Goal: Information Seeking & Learning: Find specific fact

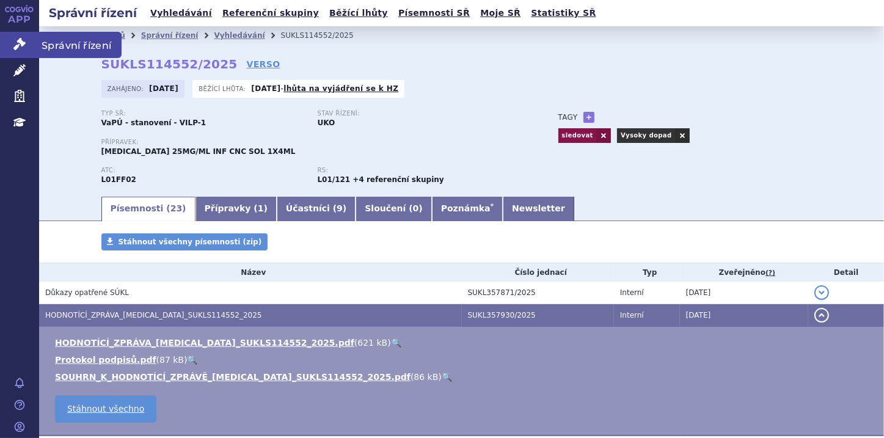
click at [19, 38] on icon at bounding box center [19, 44] width 12 height 12
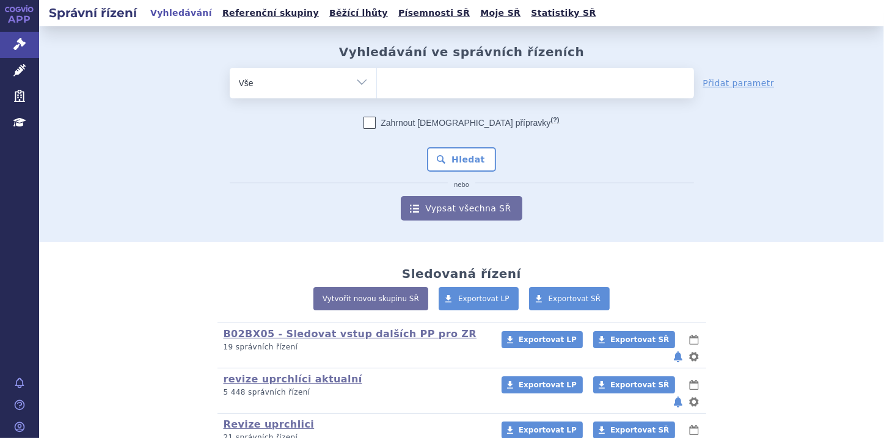
click at [404, 83] on ul at bounding box center [535, 81] width 317 height 26
click at [377, 83] on select at bounding box center [376, 82] width 1 height 31
paste input "0261028"
type input "0261028"
select select "0261028"
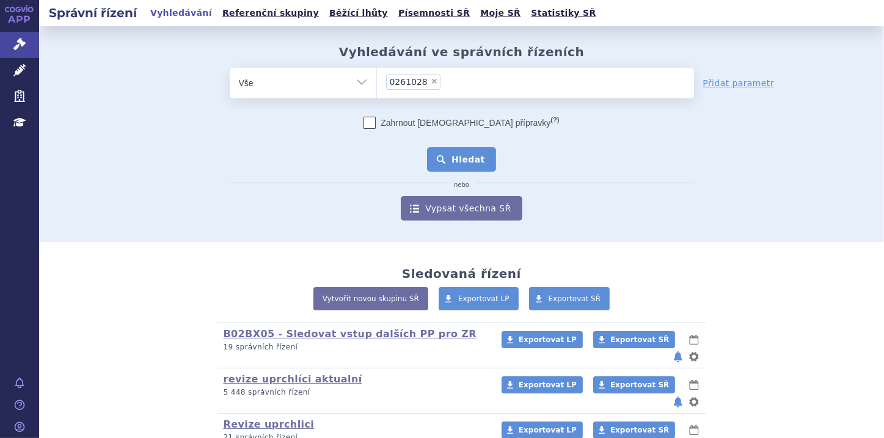
click at [460, 161] on button "Hledat" at bounding box center [461, 159] width 69 height 24
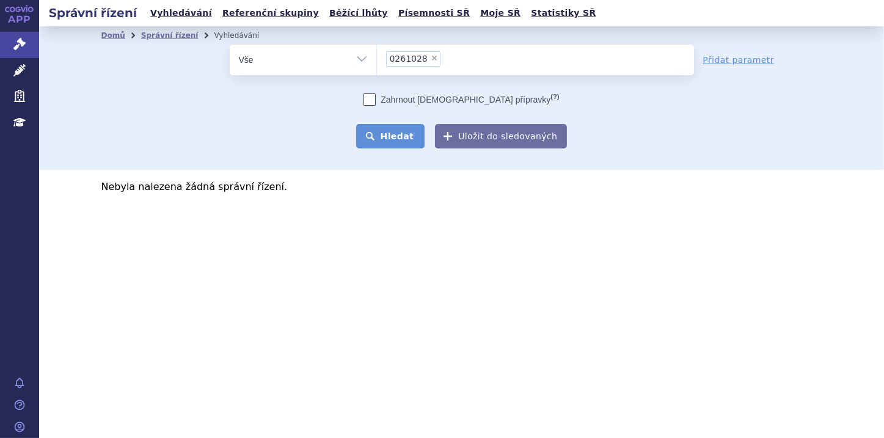
click at [406, 142] on button "Hledat" at bounding box center [390, 136] width 69 height 24
click at [431, 57] on span "×" at bounding box center [434, 57] width 7 height 7
click at [377, 57] on select "0261028" at bounding box center [376, 59] width 1 height 31
select select
click at [401, 64] on ul at bounding box center [535, 58] width 317 height 26
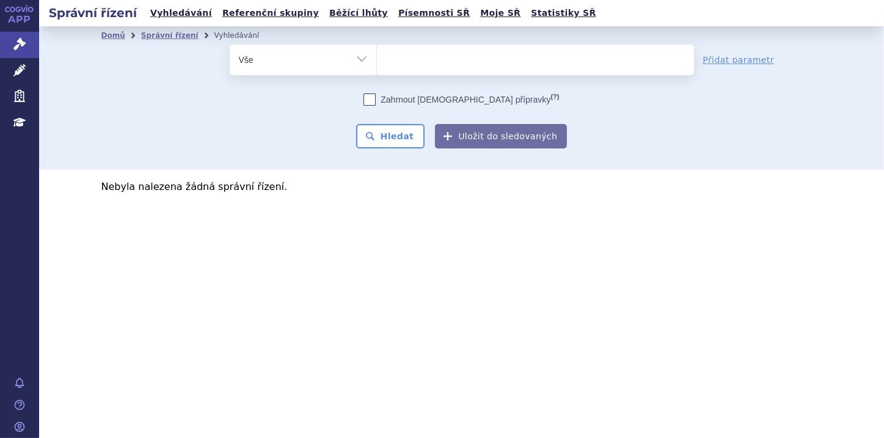
click at [377, 64] on select "0261028" at bounding box center [376, 59] width 1 height 31
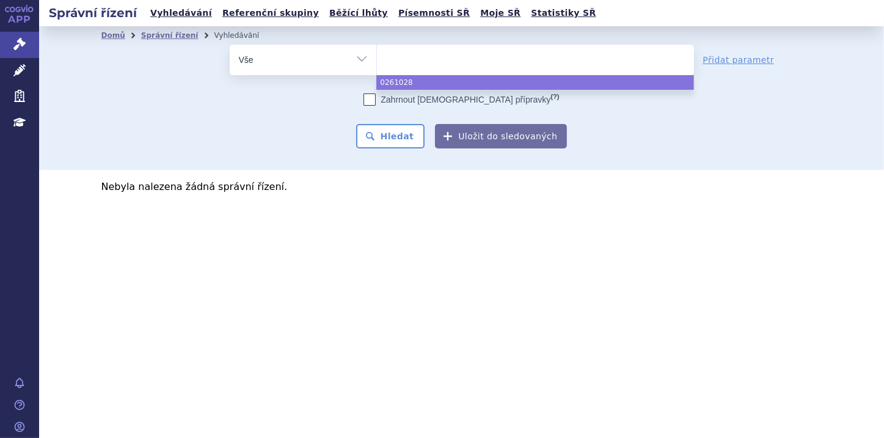
paste input "0286310"
type input "0286310"
select select "0286310"
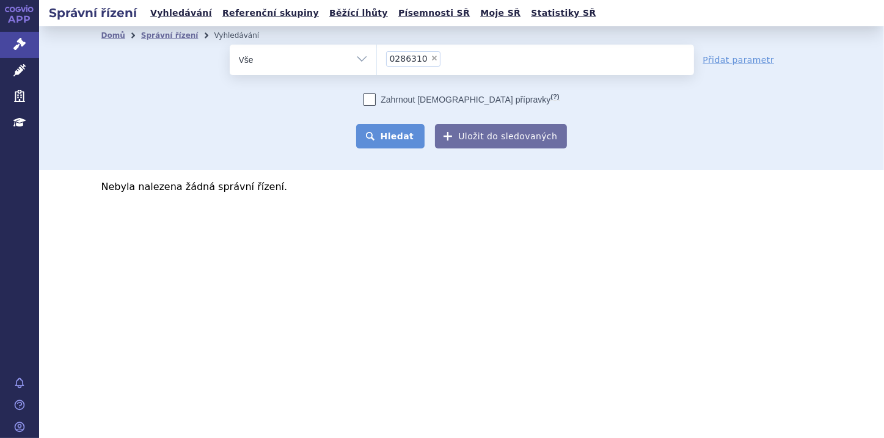
click at [397, 134] on button "Hledat" at bounding box center [390, 136] width 69 height 24
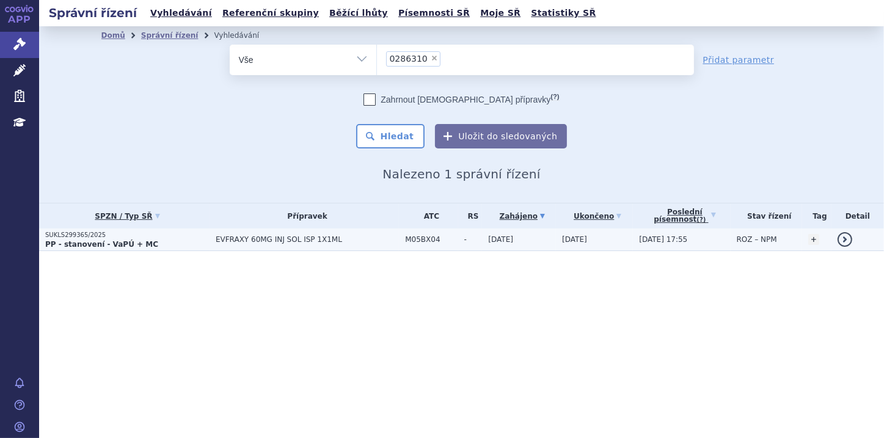
click at [119, 243] on strong "PP - stanovení - VaPÚ + MC" at bounding box center [101, 244] width 113 height 9
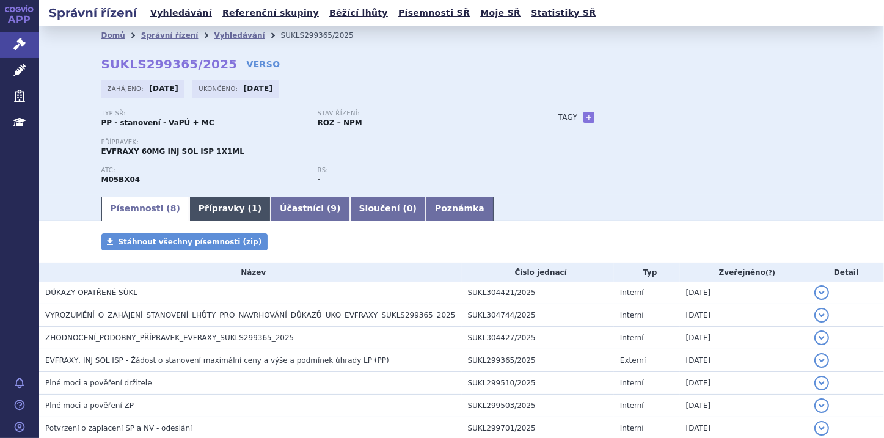
click at [198, 205] on link "Přípravky ( 1 )" at bounding box center [229, 209] width 81 height 24
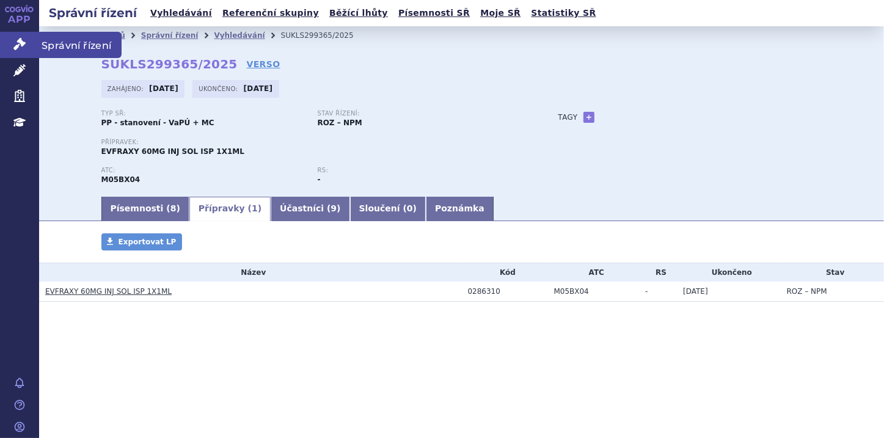
click at [23, 43] on icon at bounding box center [19, 44] width 12 height 12
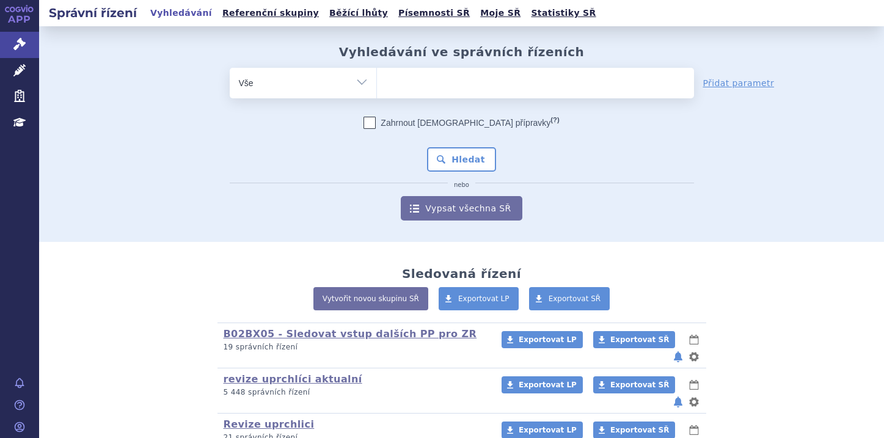
click at [400, 87] on ul at bounding box center [535, 81] width 317 height 26
click at [377, 87] on select at bounding box center [376, 82] width 1 height 31
paste input "0286268"
type input "0286268"
select select "0286268"
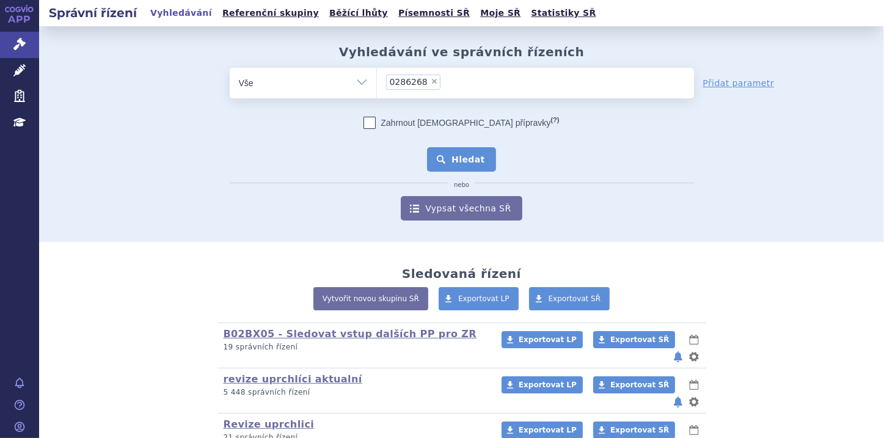
click at [448, 153] on button "Hledat" at bounding box center [461, 159] width 69 height 24
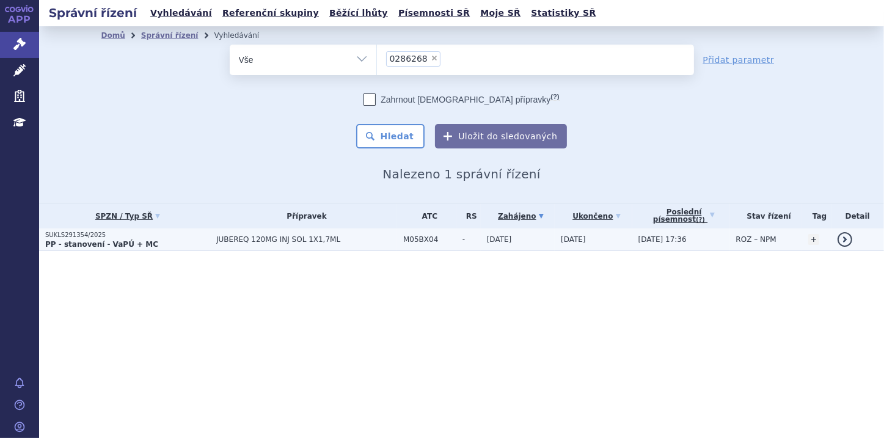
click at [117, 241] on strong "PP - stanovení - VaPÚ + MC" at bounding box center [101, 244] width 113 height 9
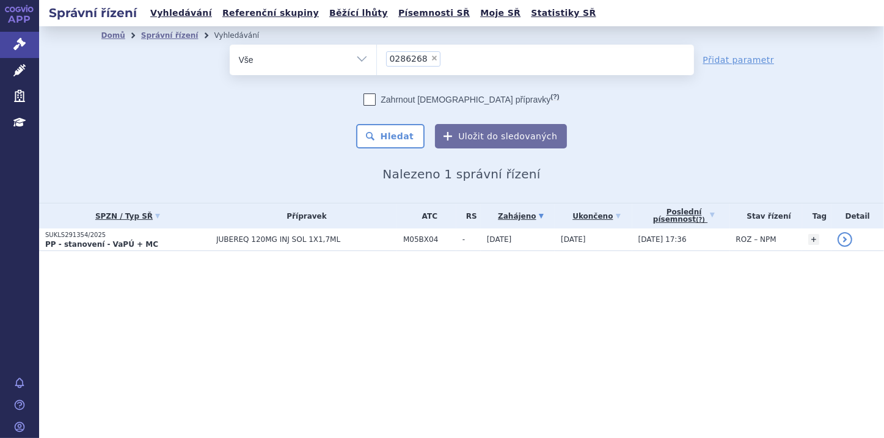
click at [431, 58] on span "×" at bounding box center [434, 57] width 7 height 7
click at [377, 58] on select "0286268" at bounding box center [376, 59] width 1 height 31
select select
type input "0286319"
select select "0286319"
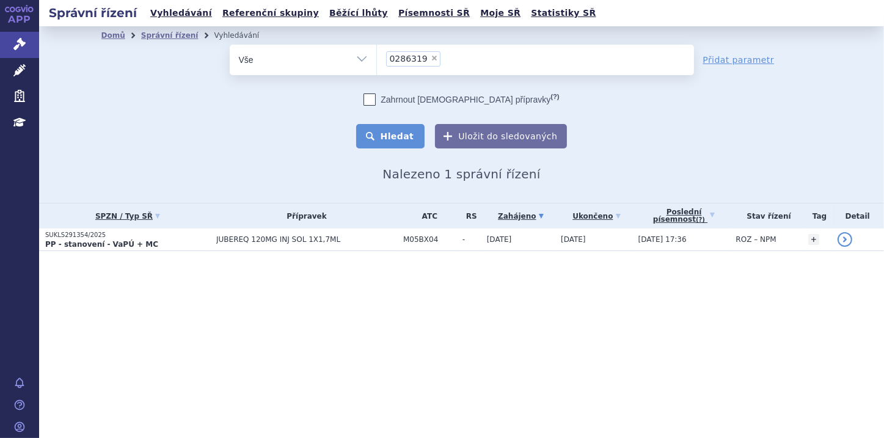
click at [402, 141] on button "Hledat" at bounding box center [390, 136] width 69 height 24
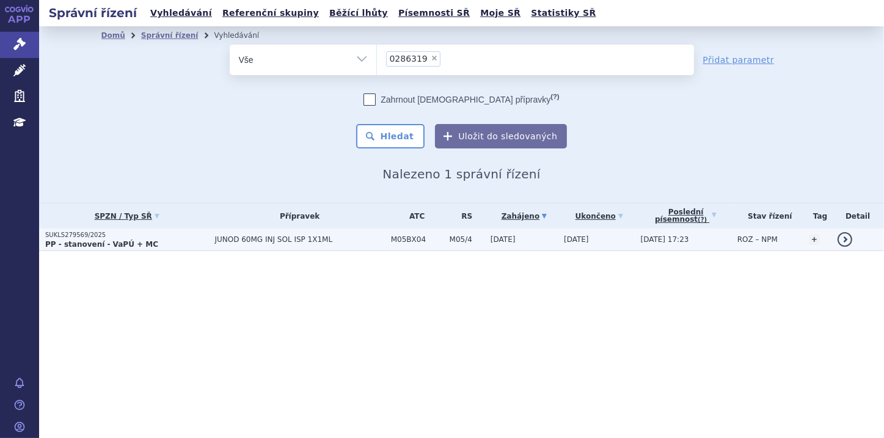
click at [133, 241] on strong "PP - stanovení - VaPÚ + MC" at bounding box center [101, 244] width 113 height 9
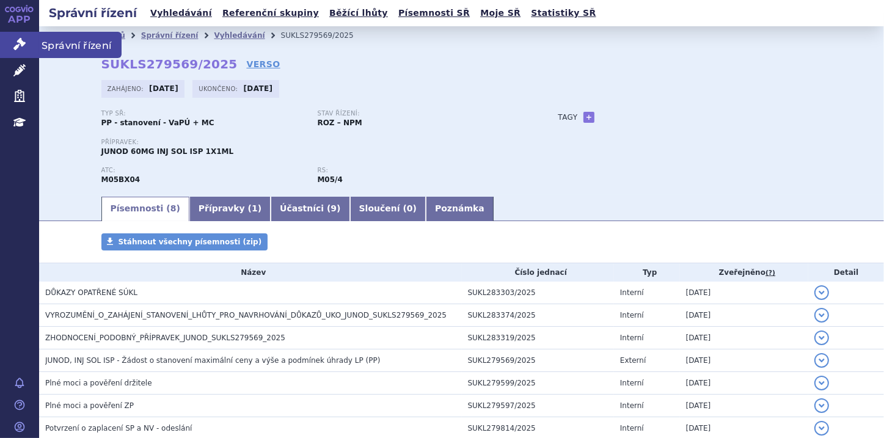
click at [22, 47] on icon at bounding box center [19, 44] width 12 height 12
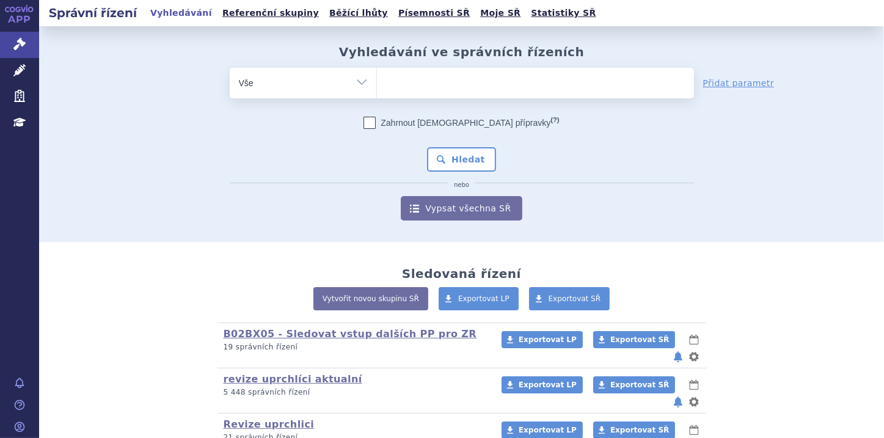
click at [391, 78] on ul at bounding box center [535, 81] width 317 height 26
click at [377, 78] on select at bounding box center [376, 82] width 1 height 31
paste input "0286264"
type input "0286264"
select select "0286264"
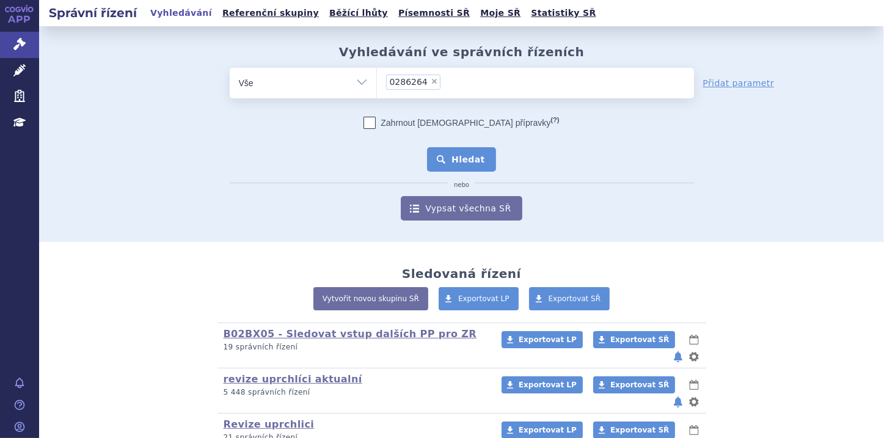
click at [464, 160] on button "Hledat" at bounding box center [461, 159] width 69 height 24
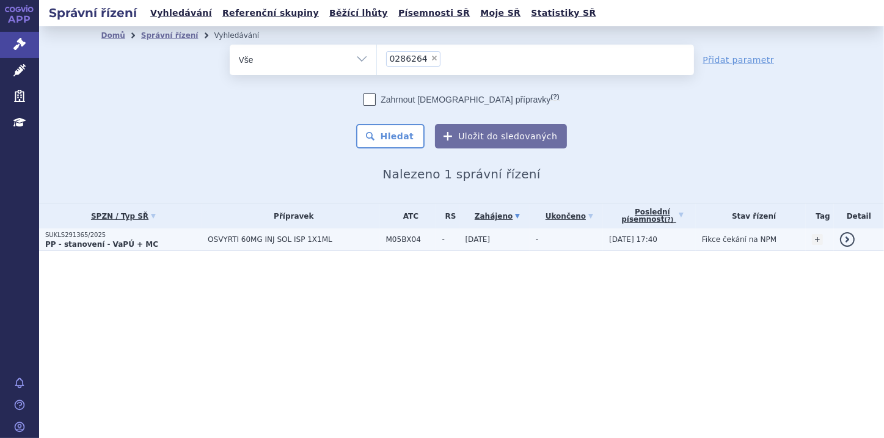
click at [91, 237] on p "SUKLS291365/2025" at bounding box center [123, 235] width 156 height 9
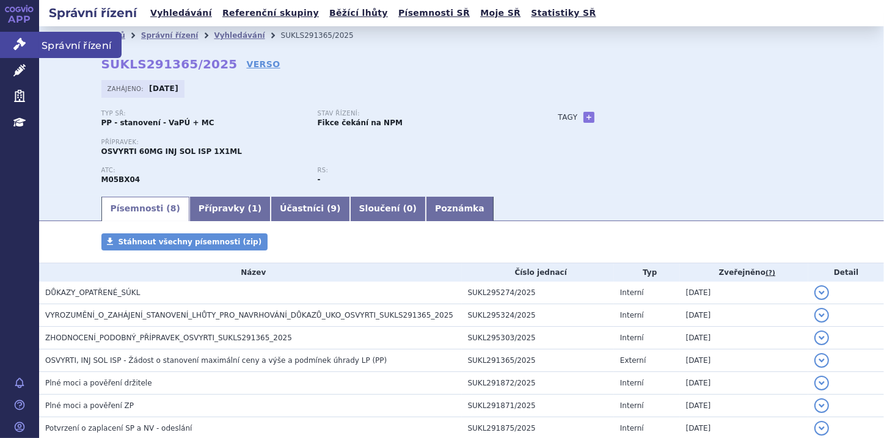
click at [13, 43] on icon at bounding box center [19, 44] width 12 height 12
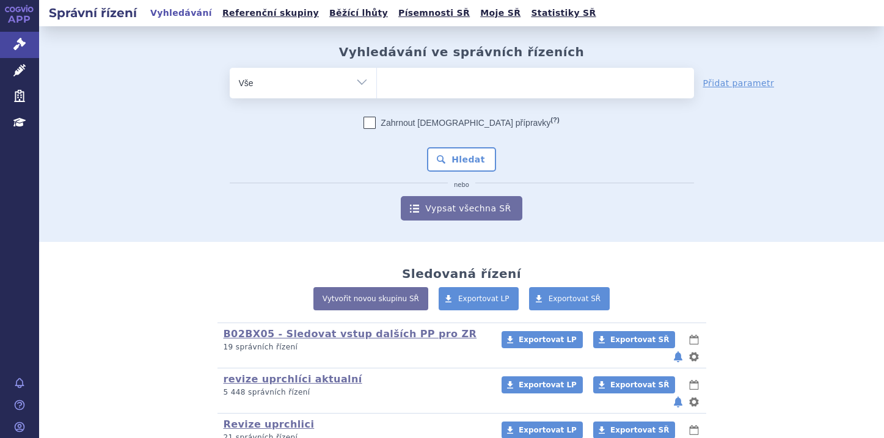
click at [387, 81] on input "search" at bounding box center [389, 81] width 7 height 15
type input "0286311"
select select "0286311"
click at [463, 155] on button "Hledat" at bounding box center [461, 159] width 69 height 24
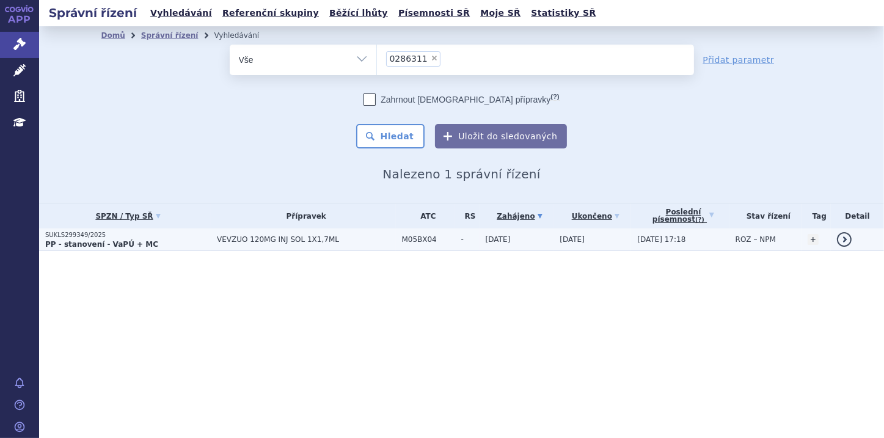
click at [96, 244] on strong "PP - stanovení - VaPÚ + MC" at bounding box center [101, 244] width 113 height 9
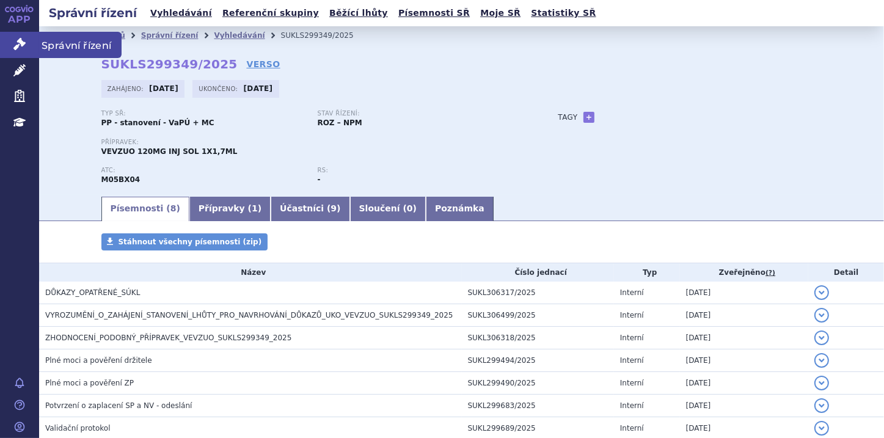
click at [21, 48] on icon at bounding box center [19, 44] width 12 height 12
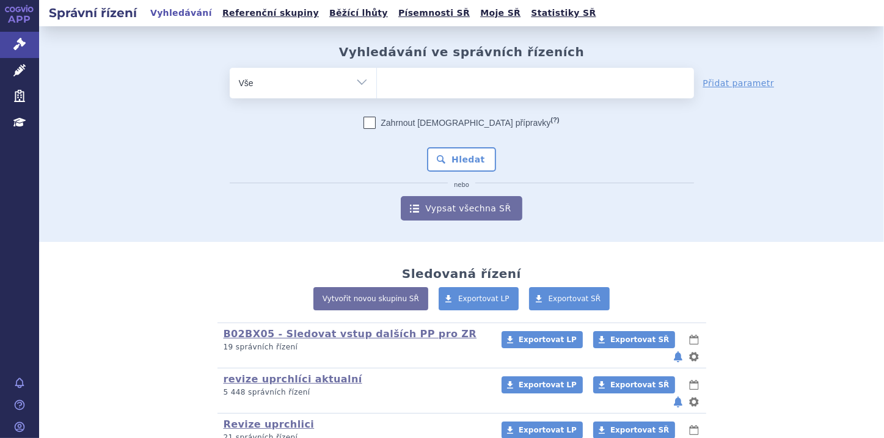
click at [391, 83] on ul at bounding box center [535, 81] width 317 height 26
click at [377, 83] on select at bounding box center [376, 82] width 1 height 31
paste input "0273491"
type input "0273491"
select select "0273491"
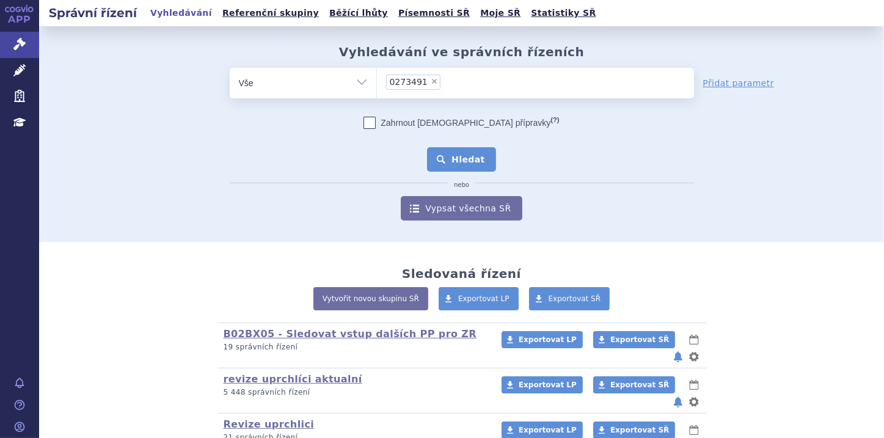
click at [466, 147] on button "Hledat" at bounding box center [461, 159] width 69 height 24
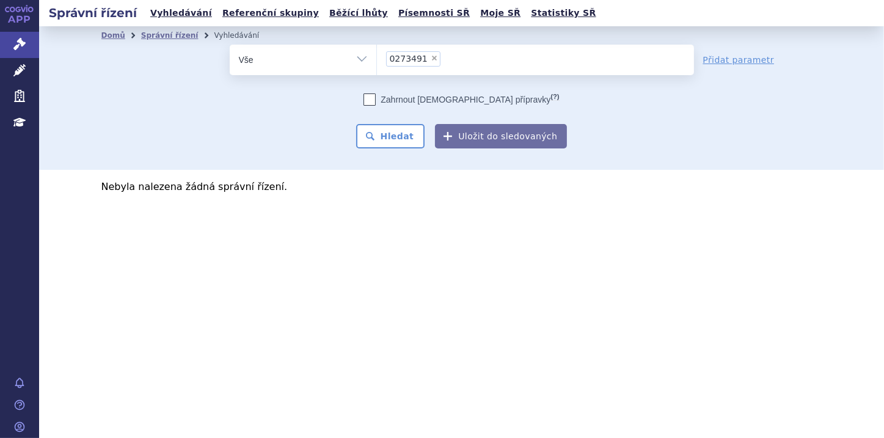
click at [431, 56] on span "×" at bounding box center [434, 57] width 7 height 7
click at [377, 56] on select "0273491" at bounding box center [376, 59] width 1 height 31
select select
type input "0273496"
select select "0273496"
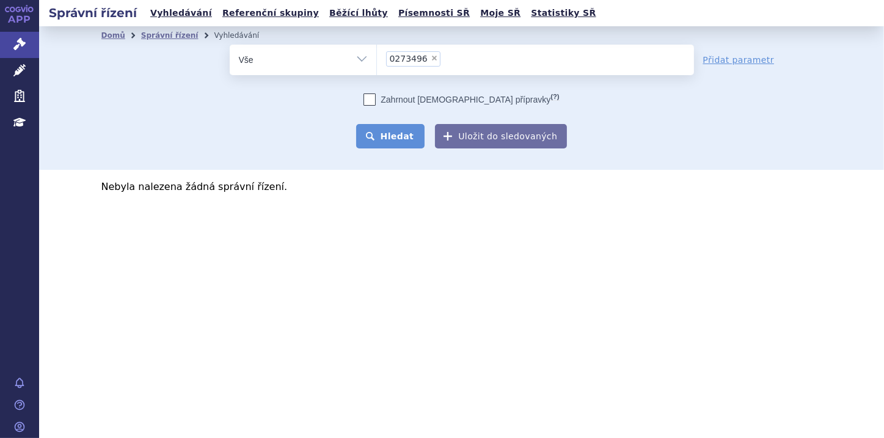
click at [394, 134] on button "Hledat" at bounding box center [390, 136] width 69 height 24
click at [431, 57] on span "×" at bounding box center [434, 57] width 7 height 7
click at [377, 57] on select "0273496" at bounding box center [376, 59] width 1 height 31
select select
type input "0273500"
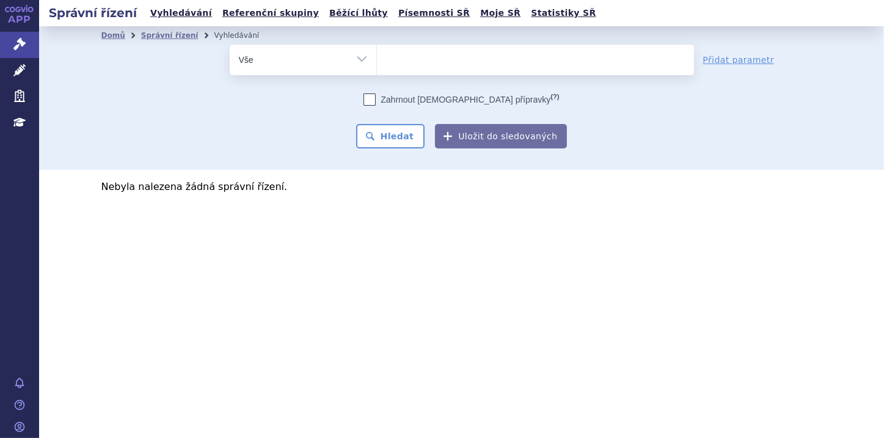
select select "0273500"
click at [384, 138] on button "Hledat" at bounding box center [390, 136] width 69 height 24
click at [9, 36] on link "Správní řízení" at bounding box center [19, 45] width 39 height 26
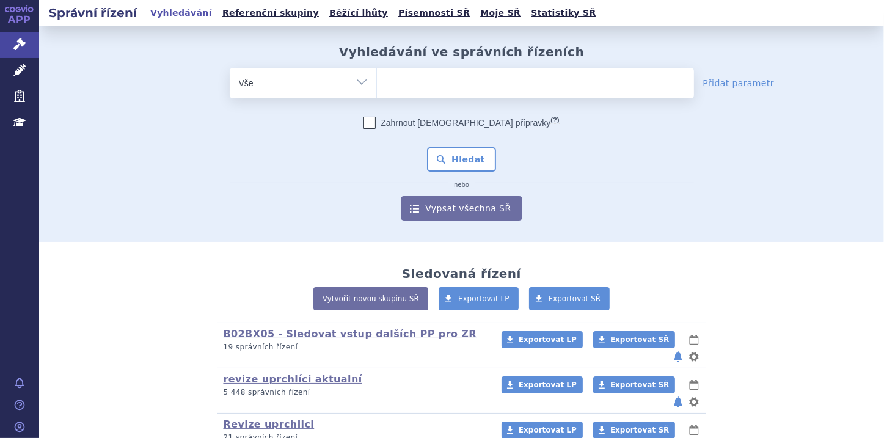
click at [386, 84] on input "search" at bounding box center [389, 81] width 7 height 15
paste input "0273491"
type input "0273491"
select select "0273491"
click at [442, 157] on button "Hledat" at bounding box center [461, 159] width 69 height 24
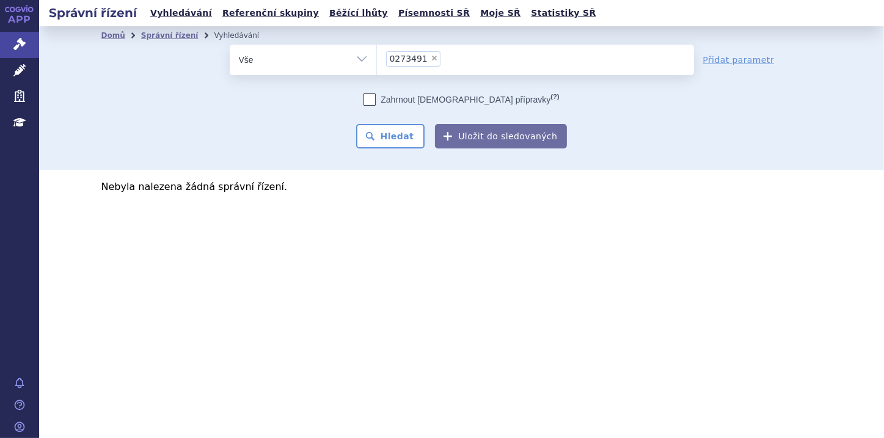
click at [431, 56] on span "×" at bounding box center [434, 57] width 7 height 7
click at [377, 56] on select "0273491" at bounding box center [376, 59] width 1 height 31
select select
type input "0273496"
select select "0273496"
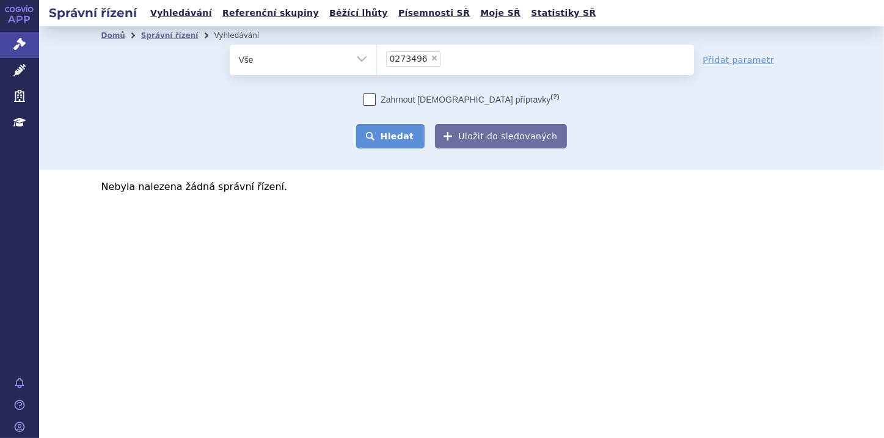
click at [409, 134] on button "Hledat" at bounding box center [390, 136] width 69 height 24
click at [431, 57] on span "×" at bounding box center [434, 57] width 7 height 7
click at [377, 57] on select "0273496" at bounding box center [376, 59] width 1 height 31
select select
type input "0273500"
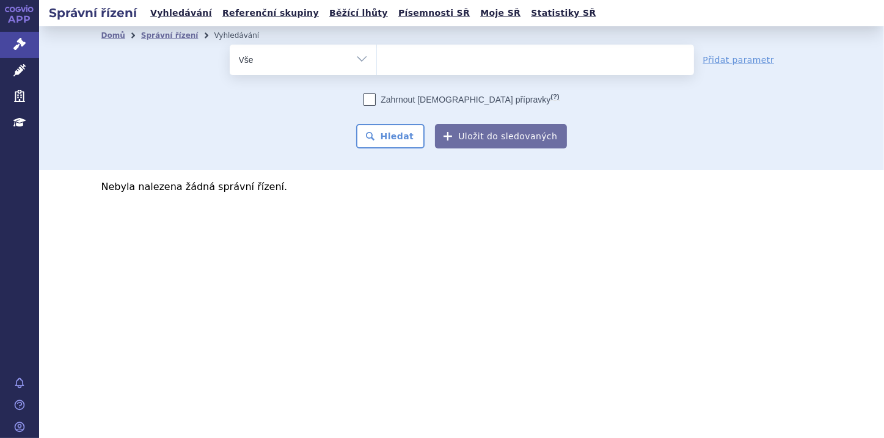
select select "0273500"
click at [401, 142] on button "Hledat" at bounding box center [390, 136] width 69 height 24
click at [431, 59] on span "×" at bounding box center [434, 57] width 7 height 7
click at [377, 59] on select "0273500" at bounding box center [376, 59] width 1 height 31
select select
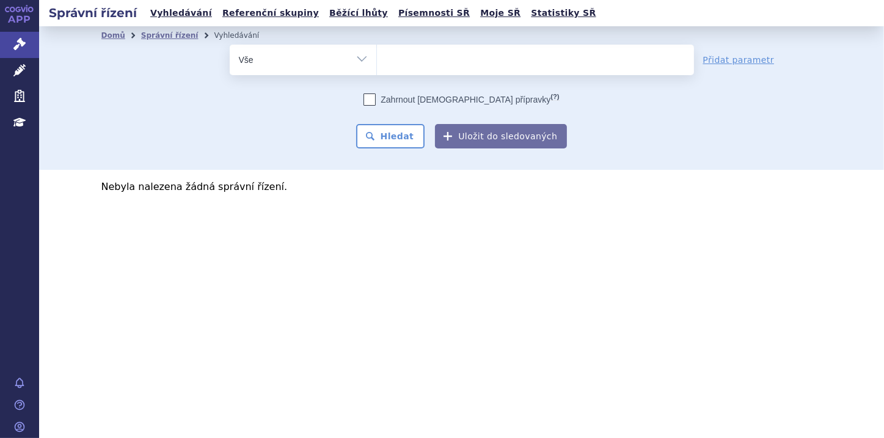
type input "0182381"
select select "0182381"
click at [399, 137] on button "Hledat" at bounding box center [390, 136] width 69 height 24
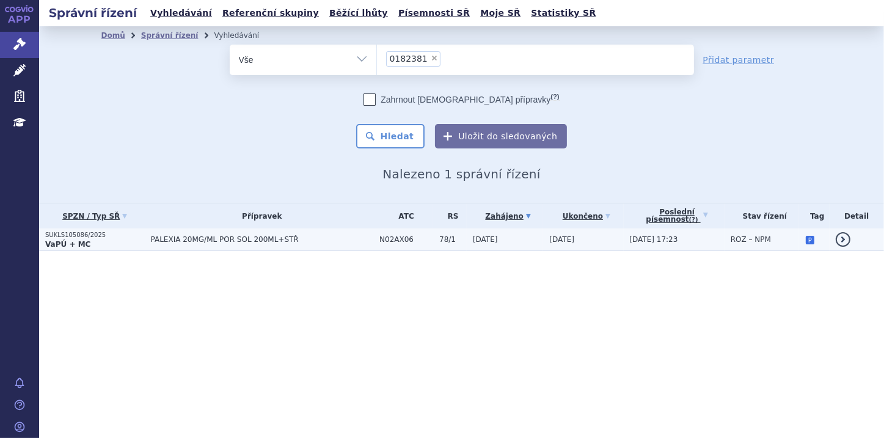
click at [94, 238] on p "SUKLS105086/2025" at bounding box center [95, 235] width 100 height 9
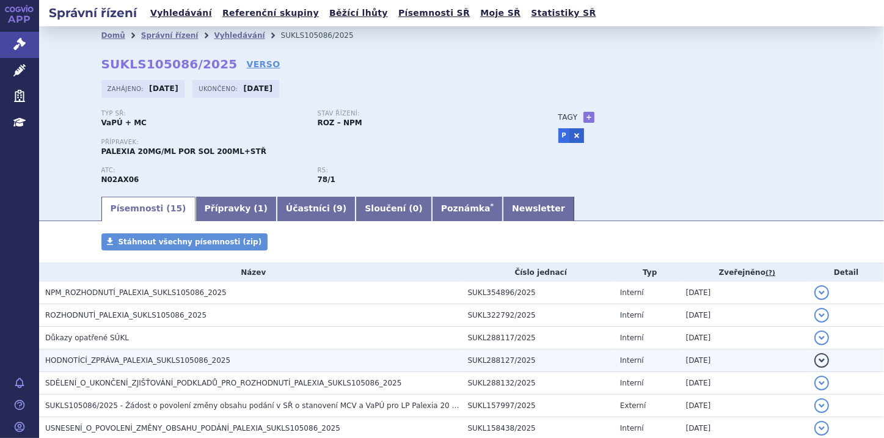
click at [264, 361] on h3 "HODNOTÍCÍ_ZPRÁVA_PALEXIA_SUKLS105086_2025" at bounding box center [253, 360] width 417 height 12
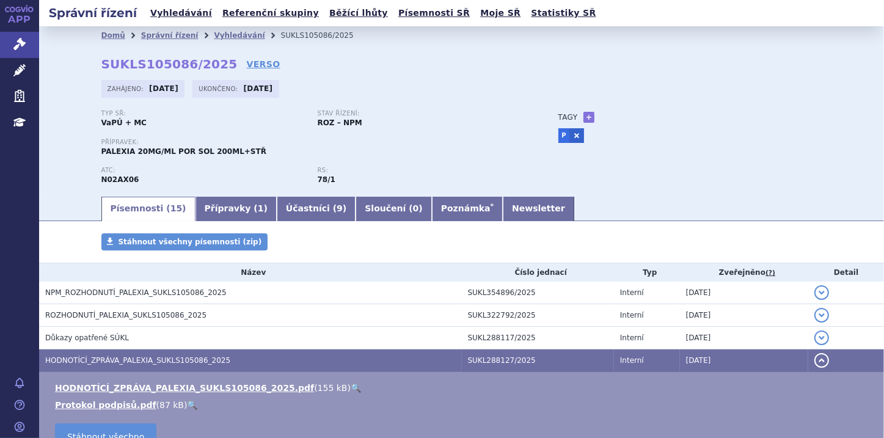
click at [351, 387] on link "🔍" at bounding box center [356, 388] width 10 height 10
click at [12, 40] on link "Správní řízení" at bounding box center [19, 45] width 39 height 26
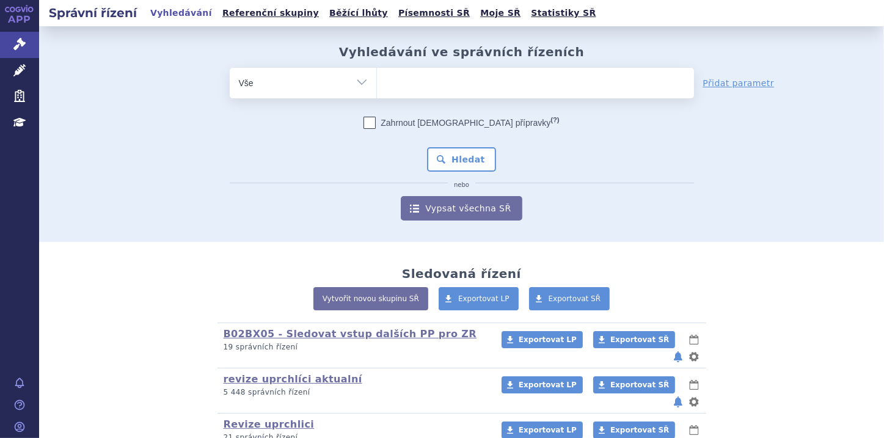
type input "0019978"
select select "0019978"
click at [484, 163] on button "Hledat" at bounding box center [461, 159] width 69 height 24
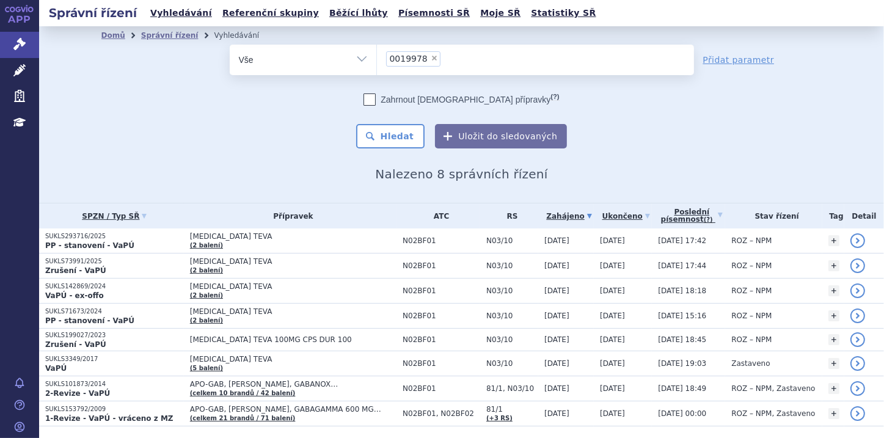
click at [431, 59] on span "×" at bounding box center [434, 57] width 7 height 7
click at [377, 59] on select "0019978" at bounding box center [376, 59] width 1 height 31
select select
type input "0221698"
select select "0221698"
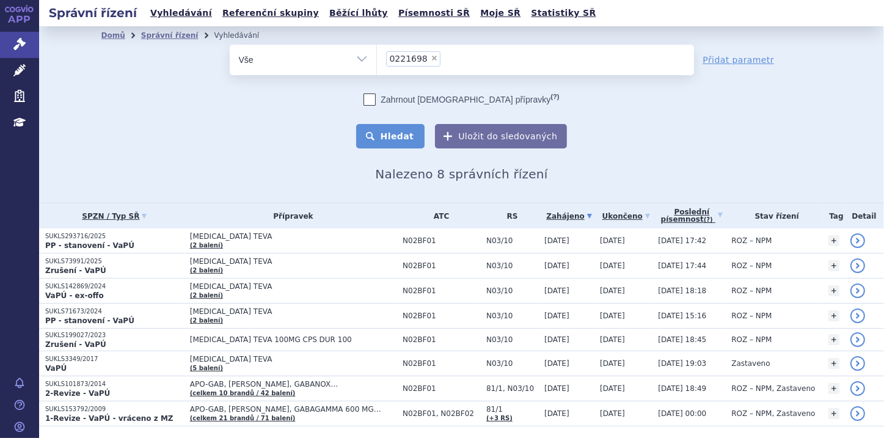
click at [398, 134] on button "Hledat" at bounding box center [390, 136] width 69 height 24
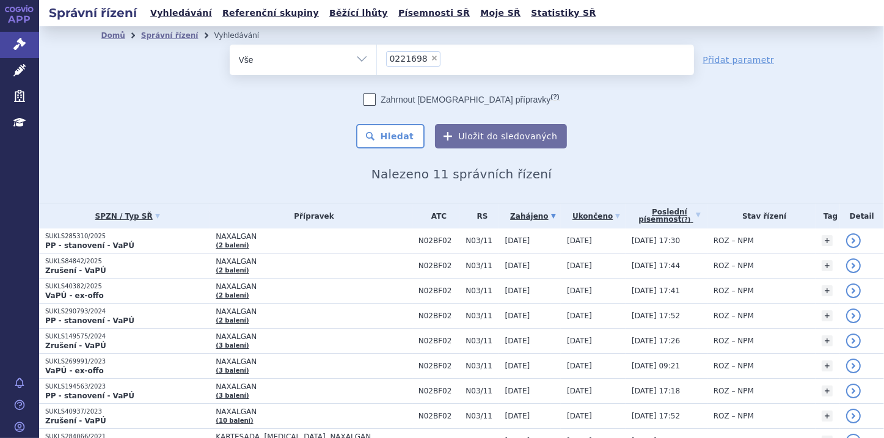
click at [431, 57] on span "×" at bounding box center [434, 57] width 7 height 7
click at [377, 57] on select "0221698" at bounding box center [376, 59] width 1 height 31
select select
type input "0211522"
select select "0211522"
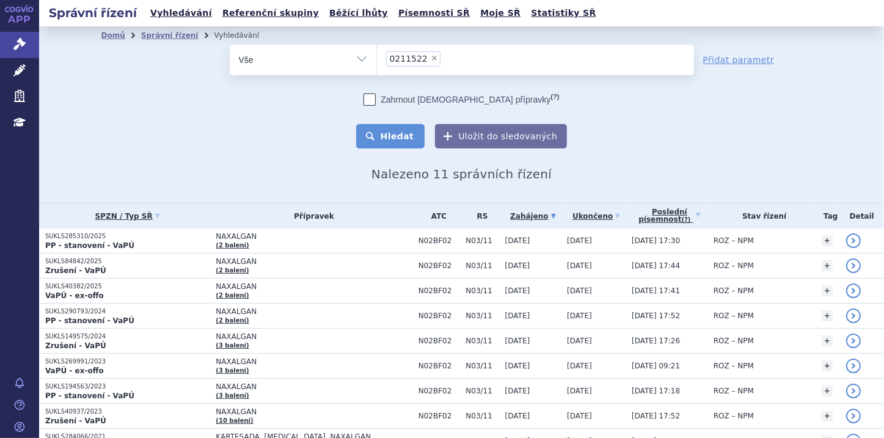
click at [411, 133] on button "Hledat" at bounding box center [390, 136] width 69 height 24
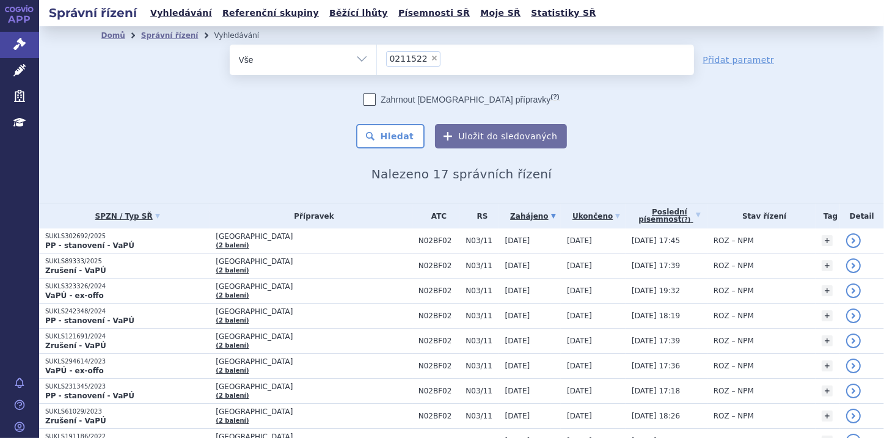
click at [431, 60] on span "×" at bounding box center [434, 57] width 7 height 7
click at [377, 60] on select "0211522" at bounding box center [376, 59] width 1 height 31
select select
type input "0186841"
select select "0186841"
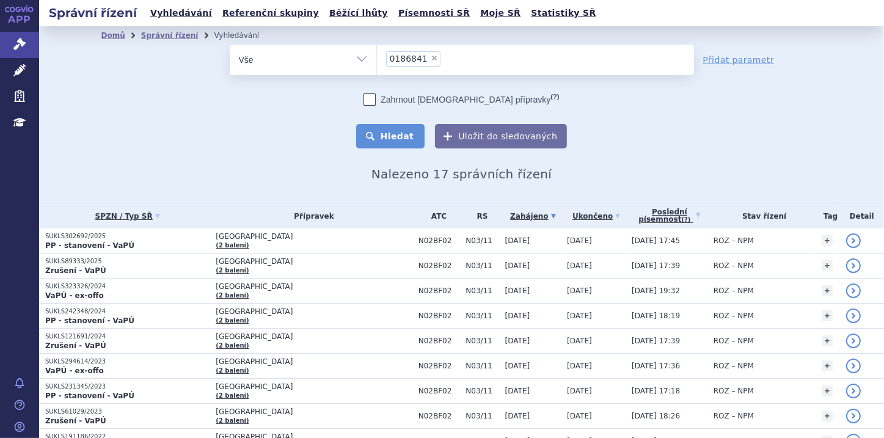
click at [400, 137] on button "Hledat" at bounding box center [390, 136] width 69 height 24
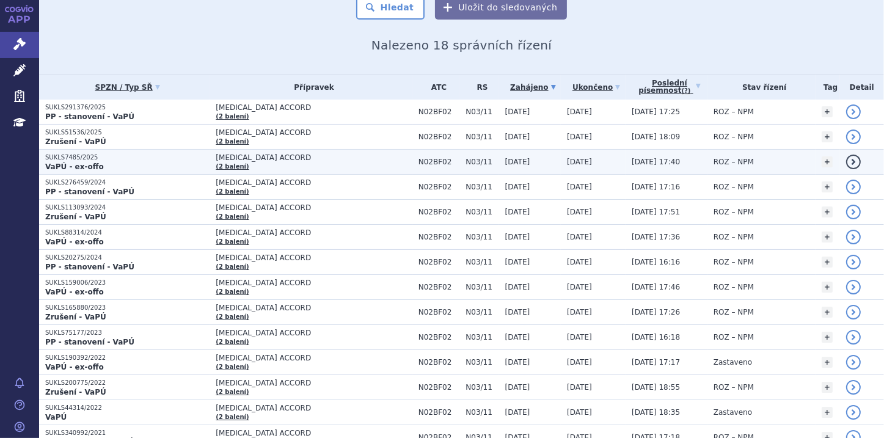
scroll to position [147, 0]
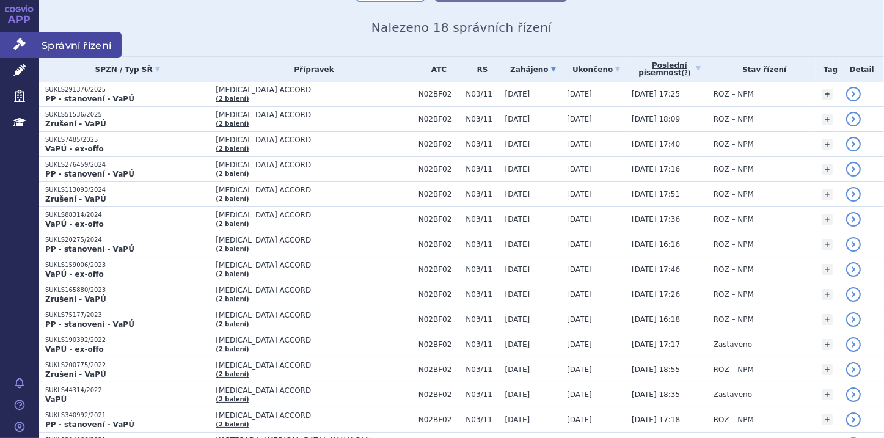
click at [15, 45] on icon at bounding box center [19, 44] width 12 height 12
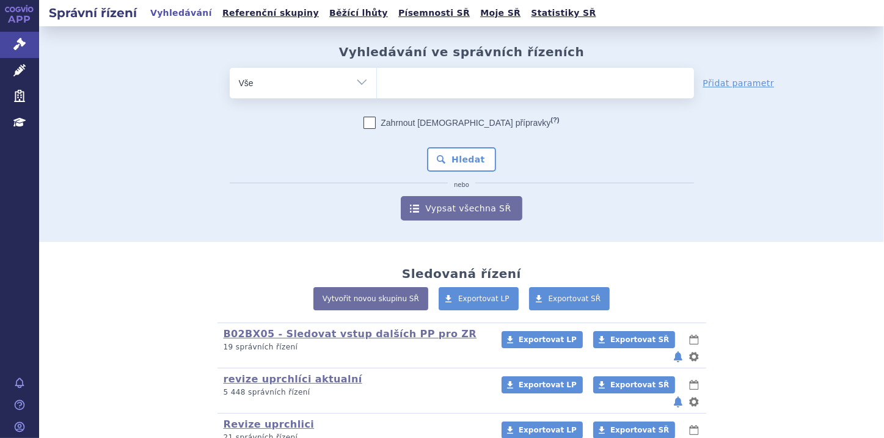
click at [381, 82] on ul at bounding box center [535, 81] width 317 height 26
click at [377, 82] on select at bounding box center [376, 82] width 1 height 31
paste input "0186841"
type input "0186841"
select select "0186841"
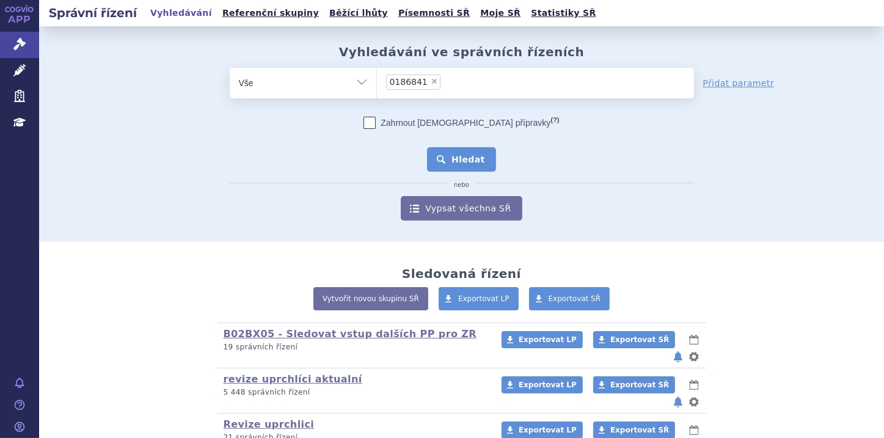
click at [447, 156] on button "Hledat" at bounding box center [461, 159] width 69 height 24
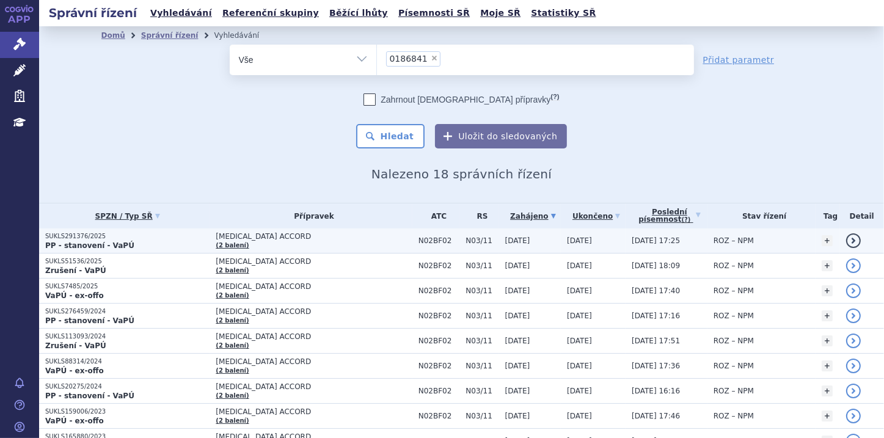
click at [110, 244] on strong "PP - stanovení - VaPÚ" at bounding box center [89, 245] width 89 height 9
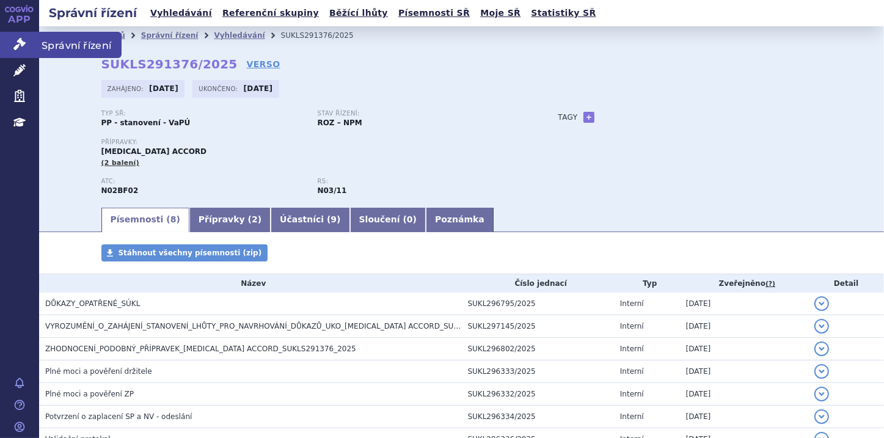
click at [17, 44] on icon at bounding box center [19, 44] width 12 height 12
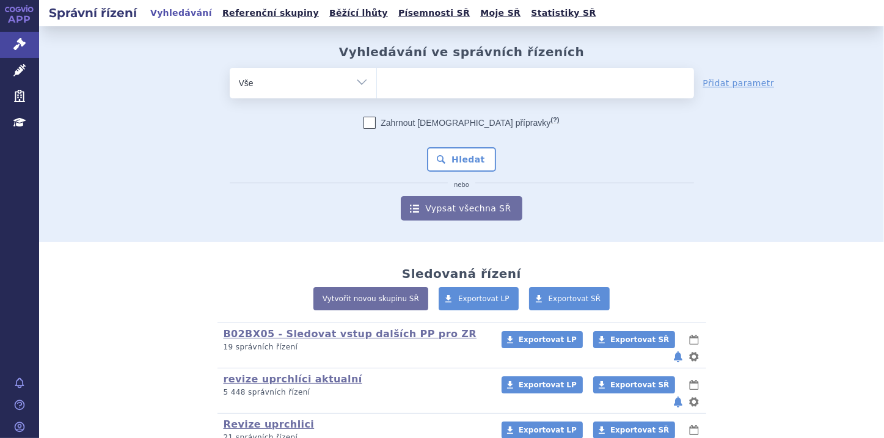
click at [397, 78] on ul at bounding box center [535, 81] width 317 height 26
click at [377, 78] on select at bounding box center [376, 82] width 1 height 31
paste input "0194971"
type input "0194971"
select select "0194971"
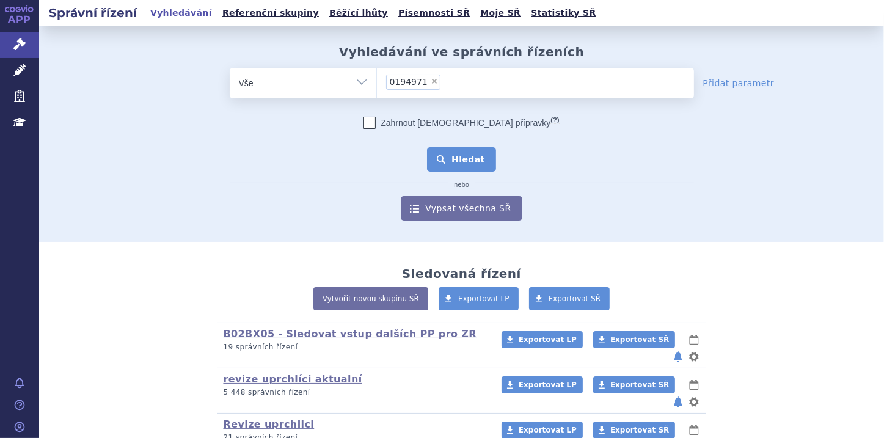
click at [474, 158] on button "Hledat" at bounding box center [461, 159] width 69 height 24
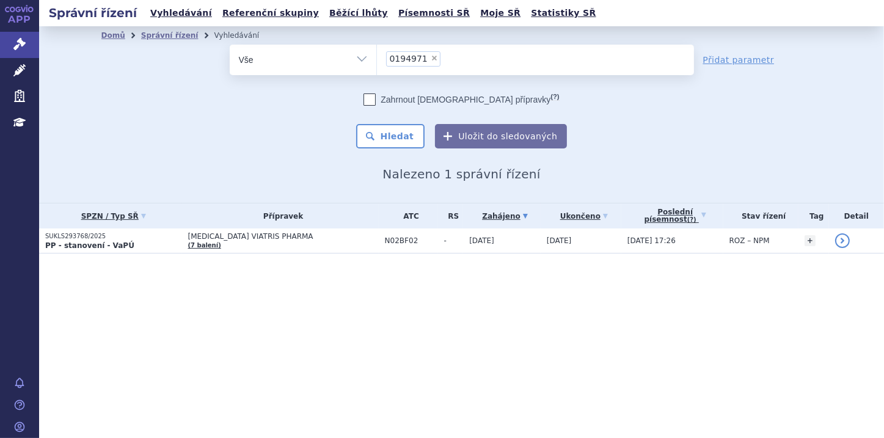
click at [431, 57] on span "×" at bounding box center [434, 57] width 7 height 7
click at [377, 57] on select "0194971" at bounding box center [376, 59] width 1 height 31
select select
type input "0211881"
select select "0211881"
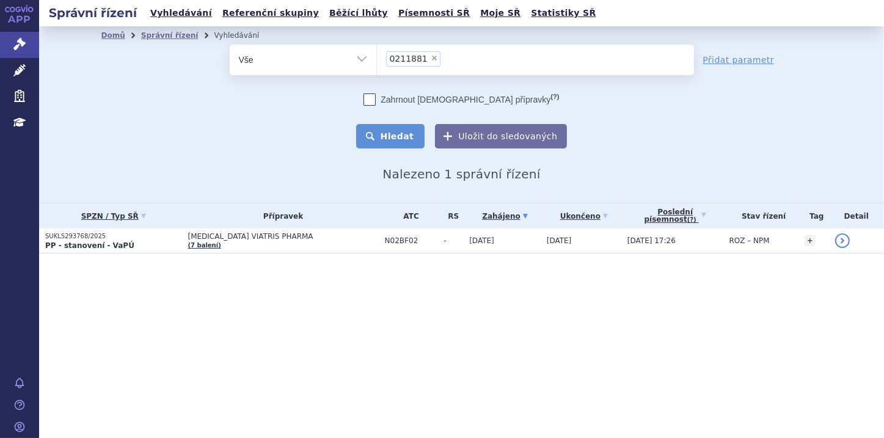
click at [396, 137] on button "Hledat" at bounding box center [390, 136] width 69 height 24
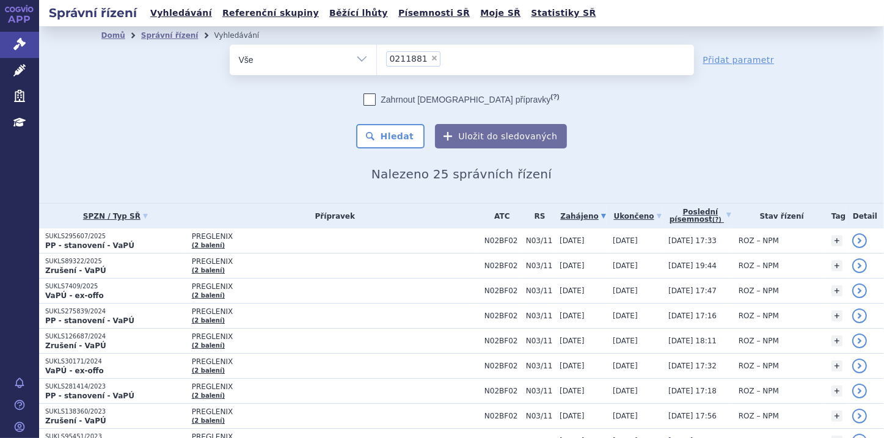
click at [419, 52] on li "× 0211881" at bounding box center [413, 58] width 54 height 15
click at [377, 52] on select "0211881" at bounding box center [376, 59] width 1 height 31
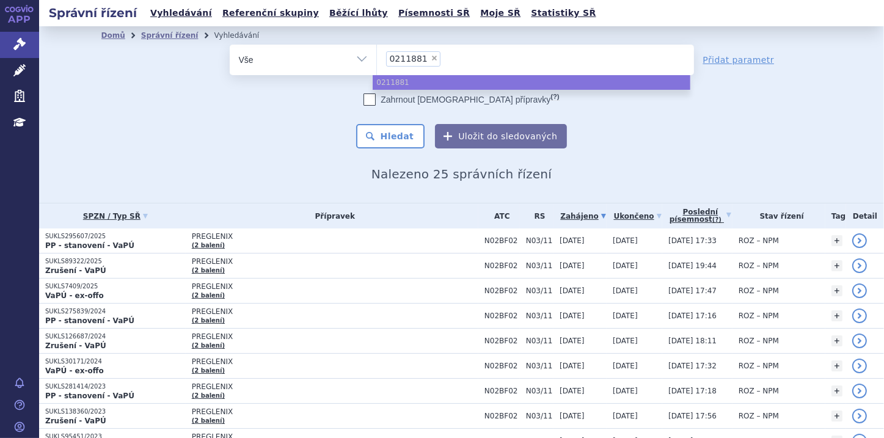
click at [431, 57] on span "×" at bounding box center [434, 57] width 7 height 7
click at [377, 57] on select "0211881" at bounding box center [376, 59] width 1 height 31
select select
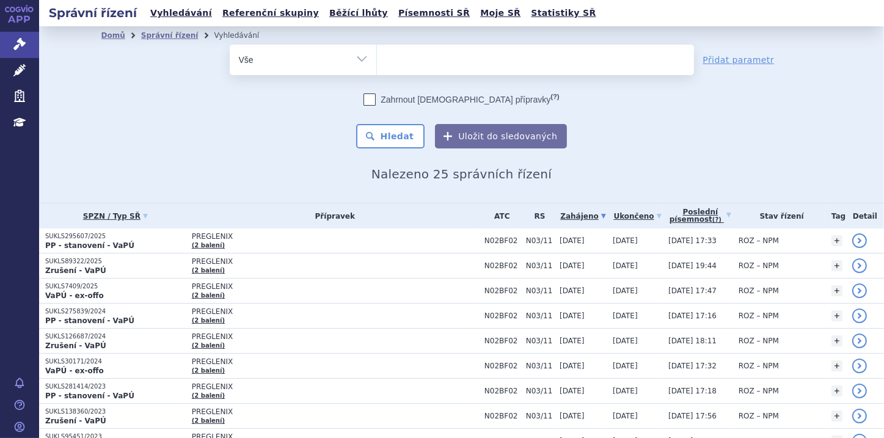
type input "0218051"
select select "0218051"
click at [387, 137] on button "Hledat" at bounding box center [390, 136] width 69 height 24
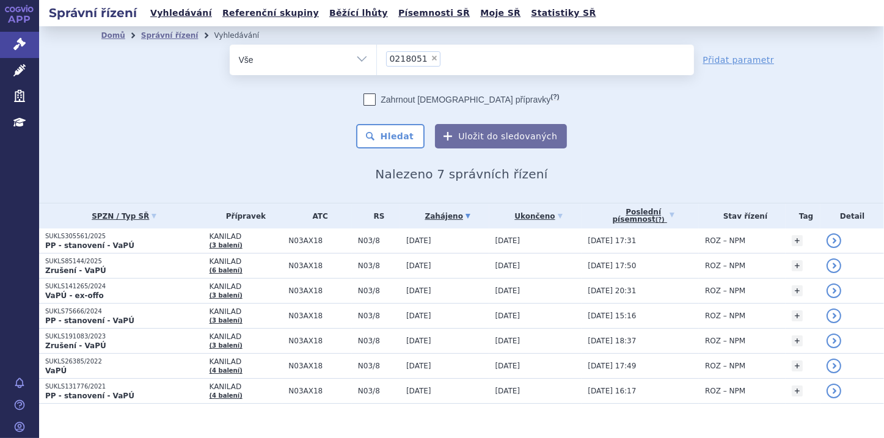
click at [431, 59] on span "×" at bounding box center [434, 57] width 7 height 7
click at [377, 59] on select "0218051" at bounding box center [376, 59] width 1 height 31
select select
type input "0149906"
select select "0149906"
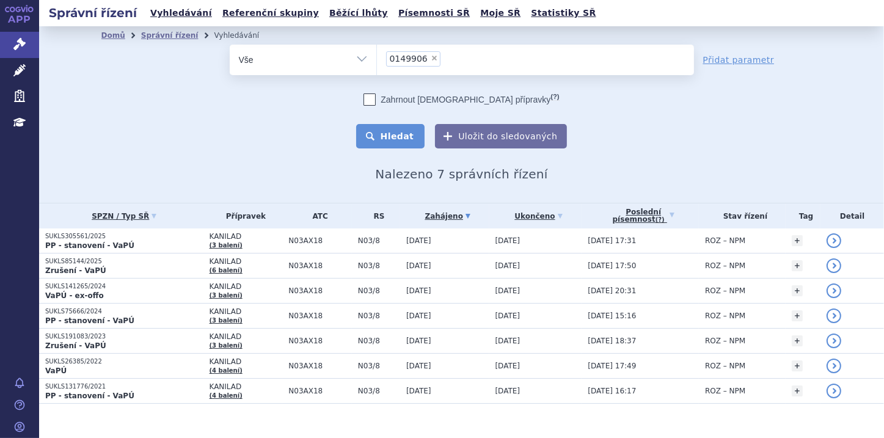
click at [409, 133] on button "Hledat" at bounding box center [390, 136] width 69 height 24
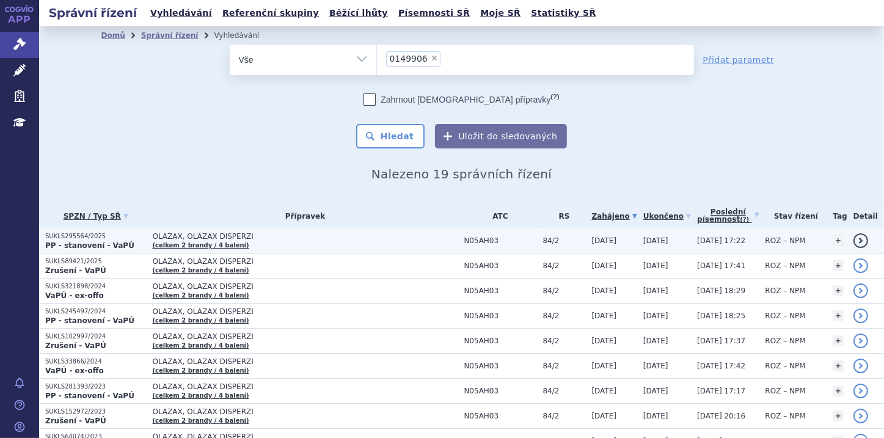
click at [117, 240] on p "SUKLS295564/2025" at bounding box center [95, 236] width 101 height 9
